Goal: Transaction & Acquisition: Download file/media

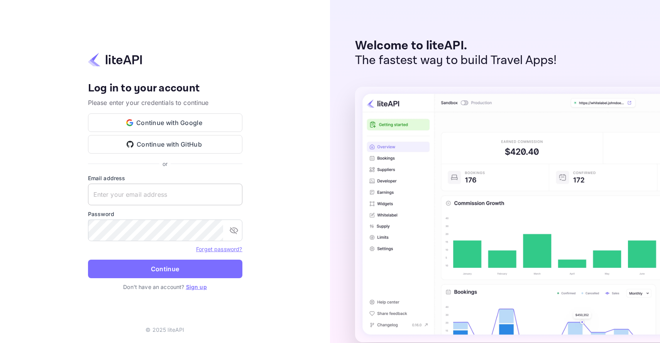
click at [109, 197] on input "text" at bounding box center [165, 195] width 154 height 22
type input "[PERSON_NAME][EMAIL_ADDRESS][DOMAIN_NAME]"
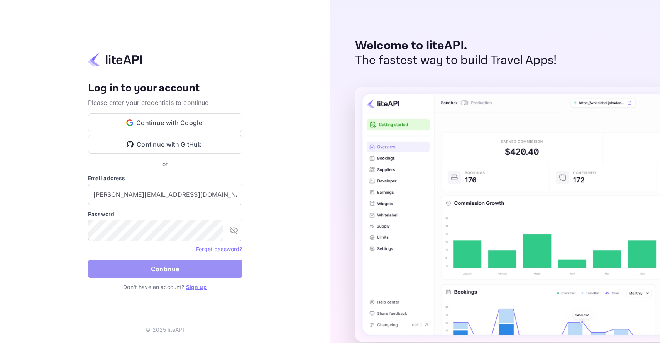
click at [161, 266] on button "Continue" at bounding box center [165, 269] width 154 height 19
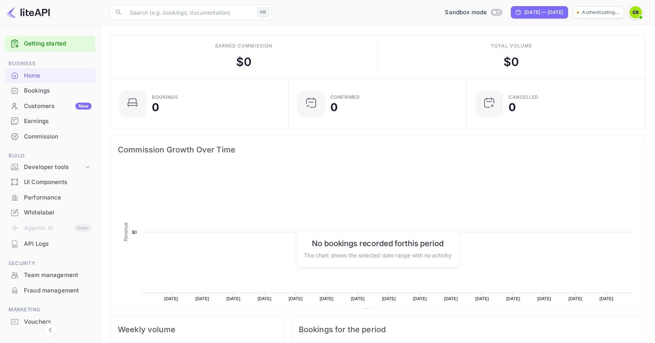
scroll to position [120, 168]
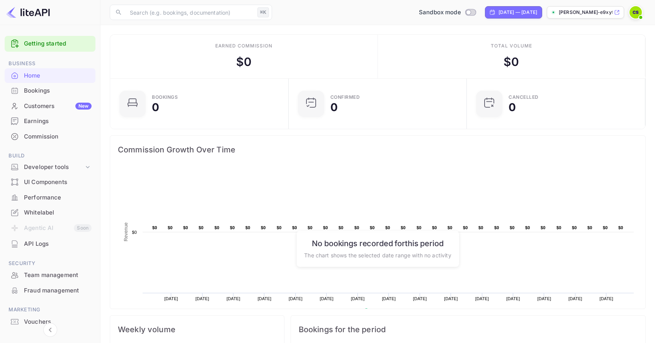
click at [640, 12] on img at bounding box center [635, 12] width 12 height 12
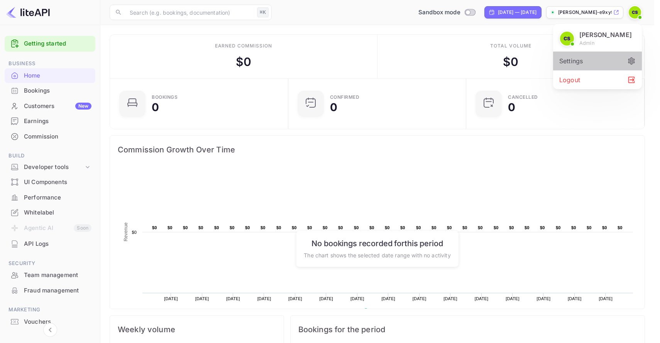
click at [575, 61] on div "Settings" at bounding box center [597, 61] width 89 height 19
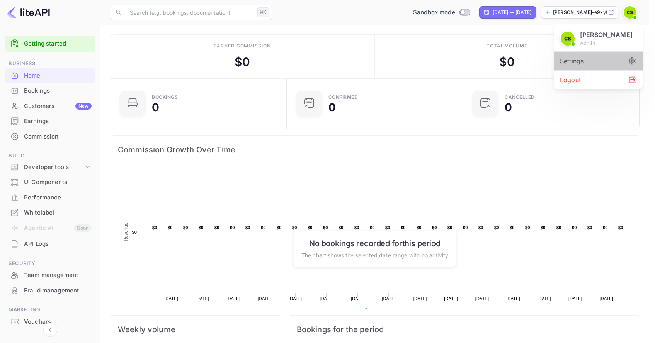
scroll to position [6, 6]
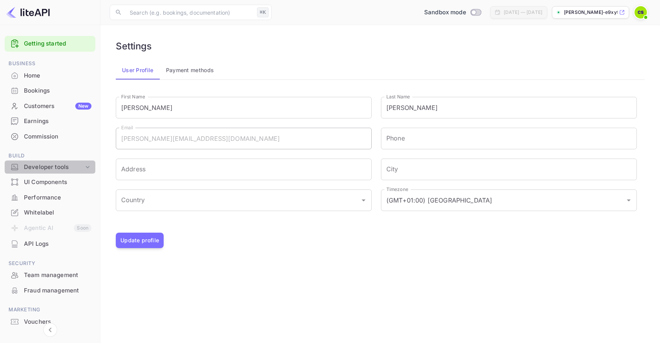
click at [45, 167] on div "Developer tools" at bounding box center [54, 167] width 60 height 9
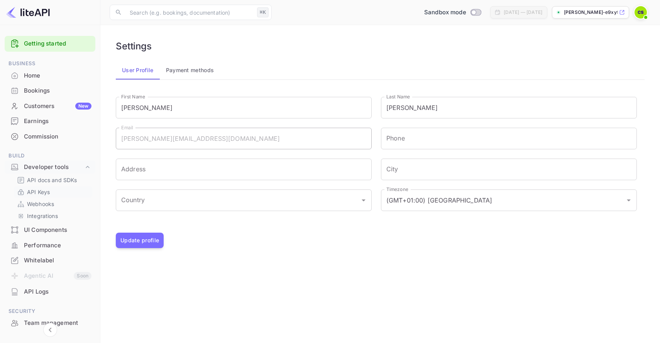
click at [47, 191] on p "API Keys" at bounding box center [38, 192] width 23 height 8
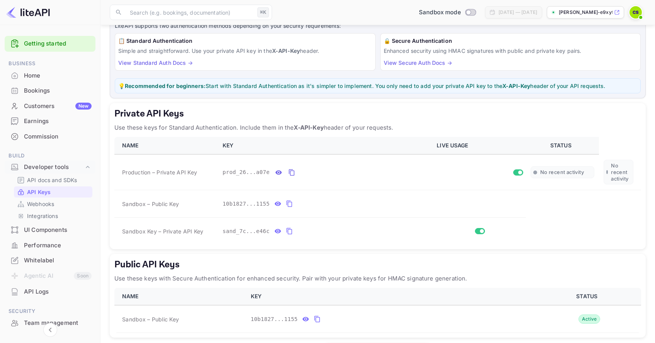
scroll to position [85, 0]
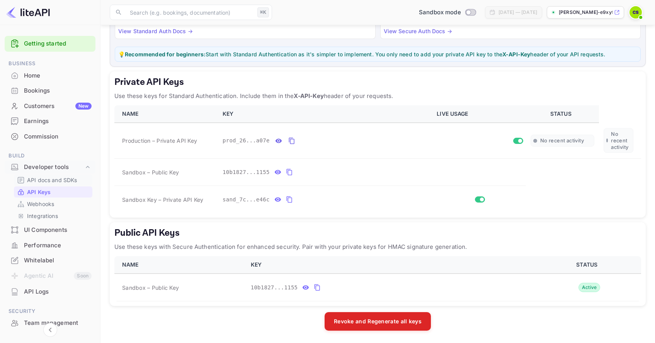
click at [42, 182] on p "API docs and SDKs" at bounding box center [52, 180] width 50 height 8
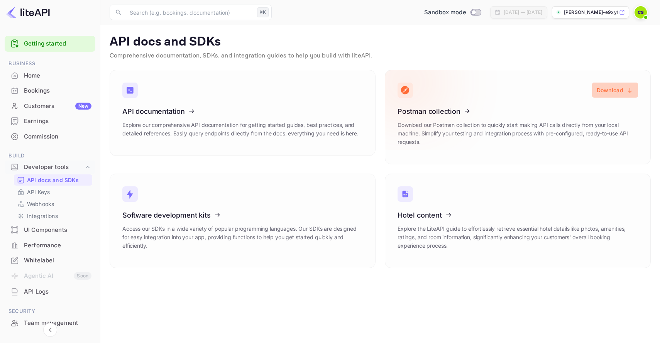
click at [607, 90] on button "Download" at bounding box center [615, 90] width 46 height 15
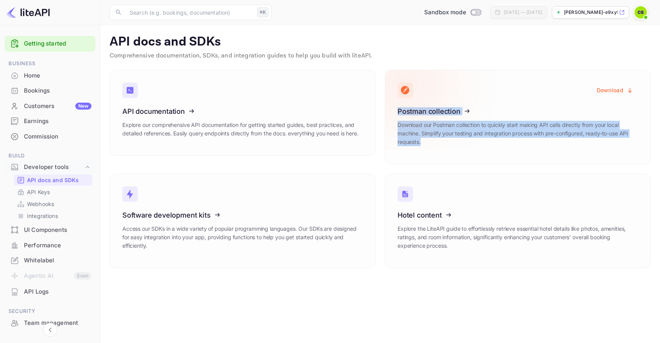
drag, startPoint x: 434, startPoint y: 105, endPoint x: 473, endPoint y: 163, distance: 69.0
click at [473, 163] on div "Download Postman collection Download our Postman collection to quickly start ma…" at bounding box center [518, 117] width 266 height 95
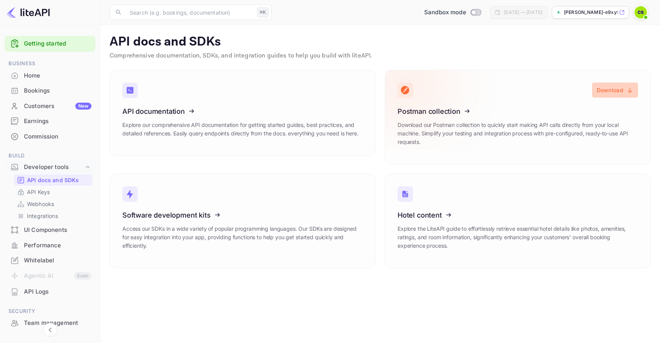
click at [608, 89] on button "Download" at bounding box center [615, 90] width 46 height 15
